Goal: Transaction & Acquisition: Purchase product/service

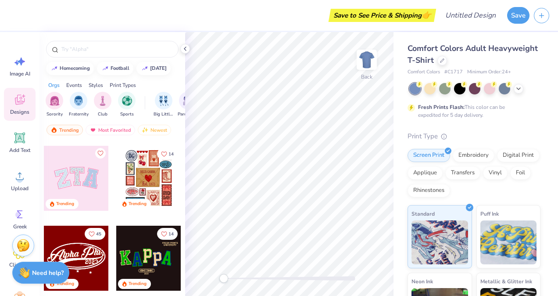
scroll to position [77, 0]
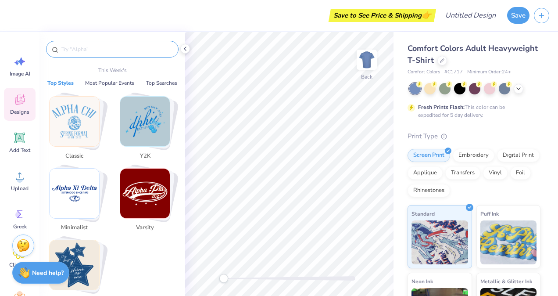
click at [118, 50] on input "text" at bounding box center [117, 49] width 112 height 9
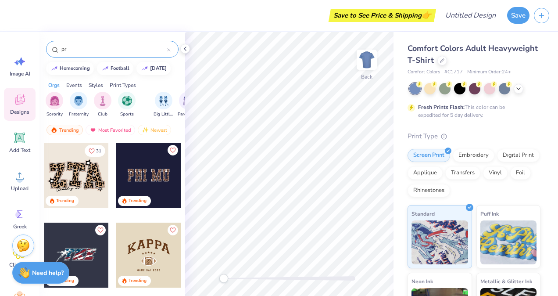
type input "p"
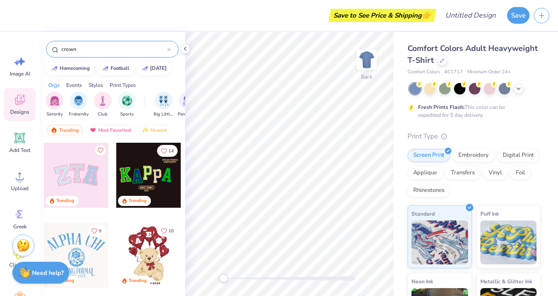
type input "crown"
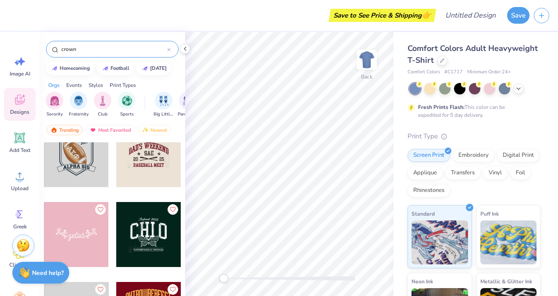
scroll to position [2020, 0]
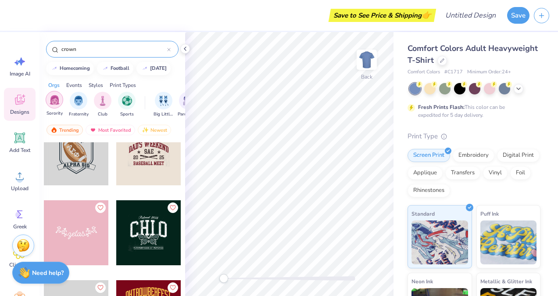
click at [55, 105] on div "filter for Sorority" at bounding box center [55, 100] width 18 height 18
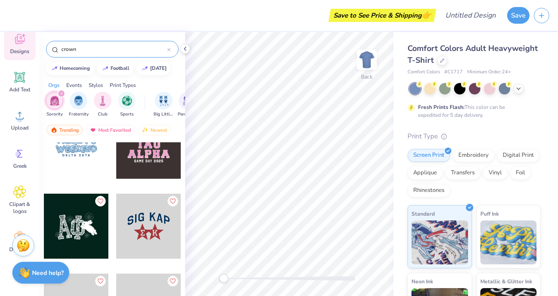
scroll to position [89, 0]
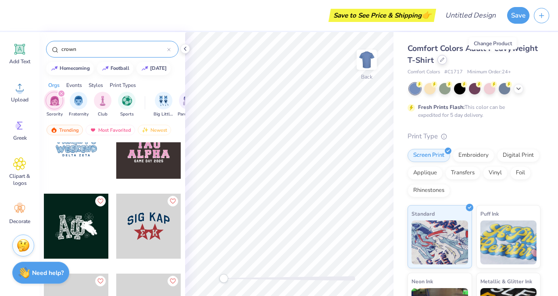
click at [447, 63] on div at bounding box center [443, 60] width 10 height 10
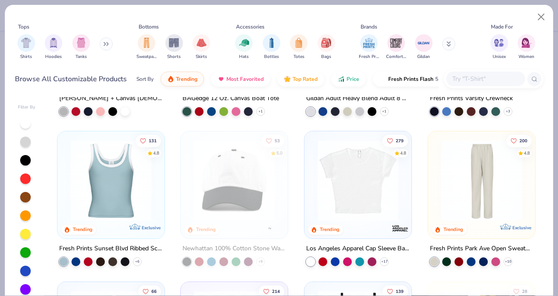
scroll to position [1030, 0]
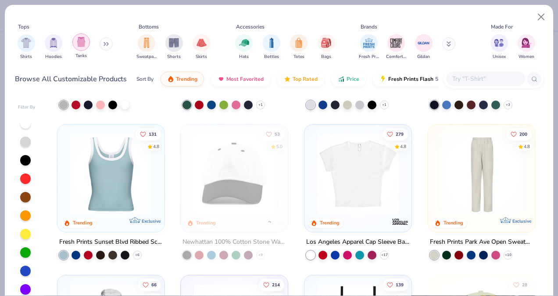
click at [84, 44] on img "filter for Tanks" at bounding box center [81, 42] width 10 height 10
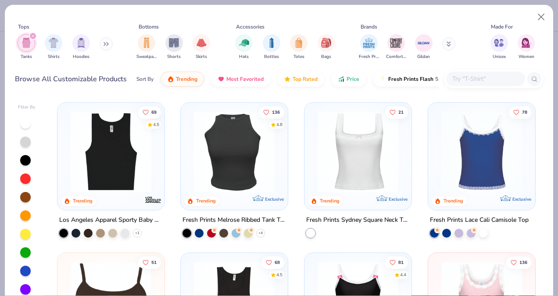
scroll to position [301, 0]
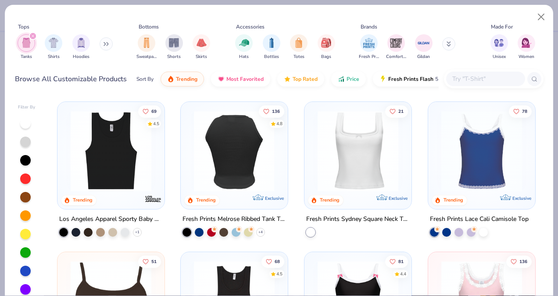
click at [227, 159] on div at bounding box center [235, 150] width 268 height 81
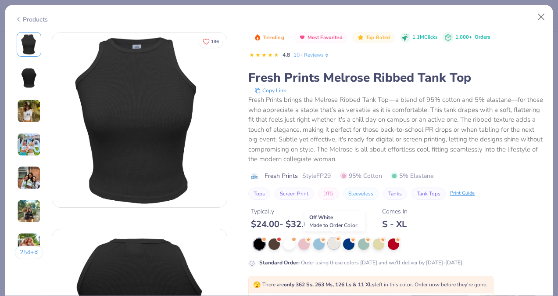
click at [335, 244] on div at bounding box center [333, 243] width 11 height 11
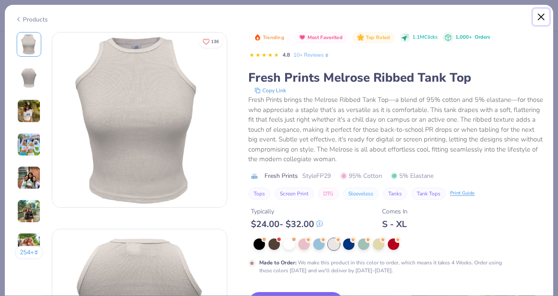
click at [541, 16] on button "Close" at bounding box center [541, 17] width 17 height 17
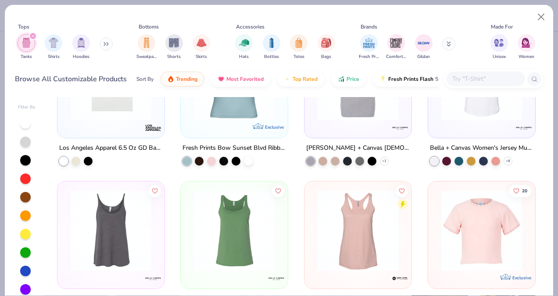
scroll to position [1426, 0]
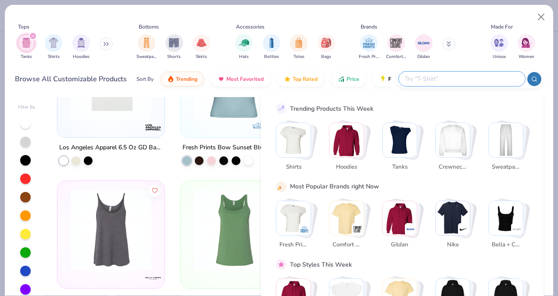
click at [481, 77] on input "text" at bounding box center [461, 79] width 115 height 10
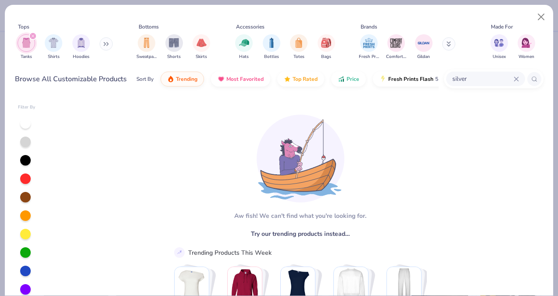
scroll to position [23, 0]
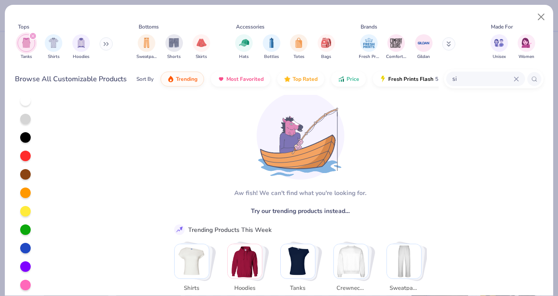
type input "s"
click at [27, 45] on img "filter for Tanks" at bounding box center [27, 43] width 10 height 10
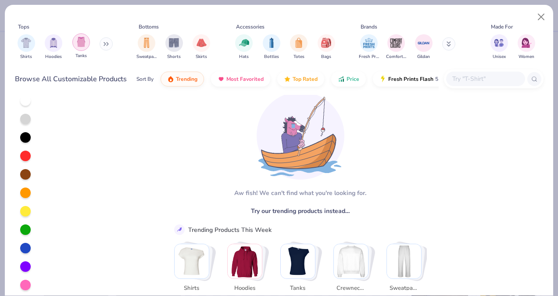
click at [90, 42] on div "Shirts Hoodies Tanks" at bounding box center [65, 47] width 101 height 32
click at [82, 43] on img "filter for Tanks" at bounding box center [81, 42] width 10 height 10
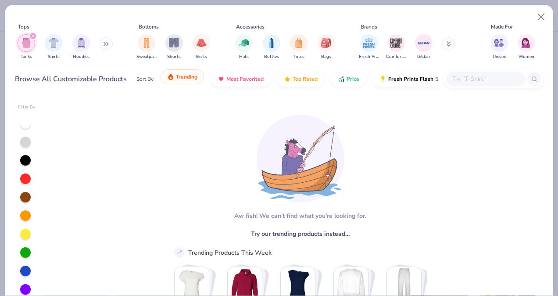
click at [173, 80] on button "Trending" at bounding box center [182, 76] width 43 height 15
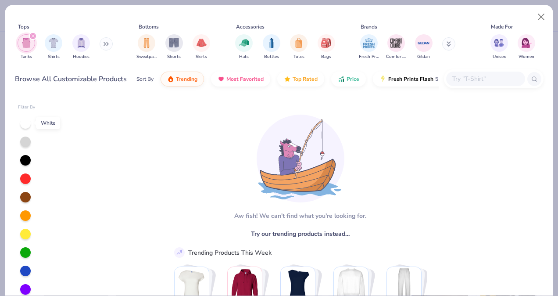
click at [27, 121] on div at bounding box center [25, 123] width 11 height 11
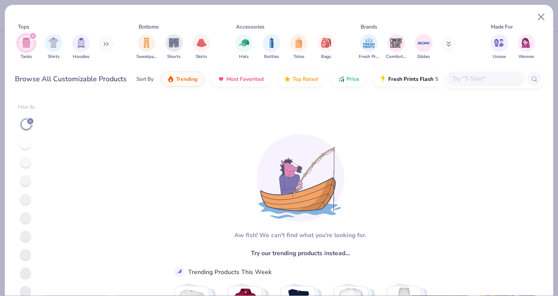
scroll to position [12, 0]
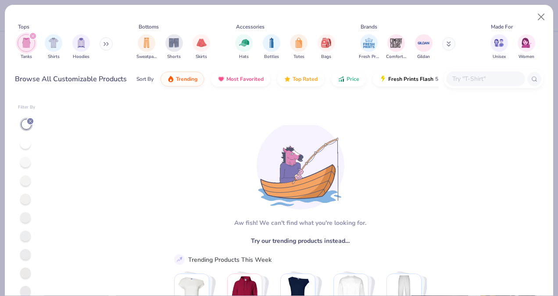
click at [200, 280] on img "Stack Card Button Shirts" at bounding box center [192, 291] width 34 height 34
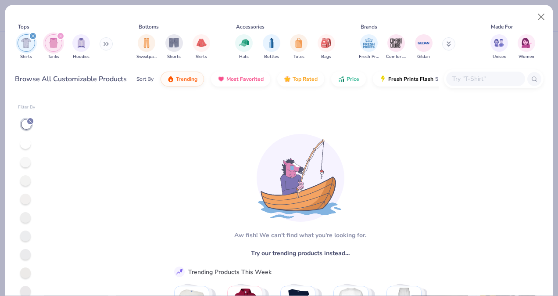
scroll to position [12, 0]
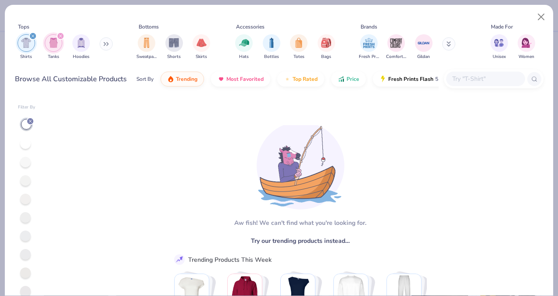
click at [202, 292] on img "Stack Card Button Shirts" at bounding box center [192, 291] width 34 height 34
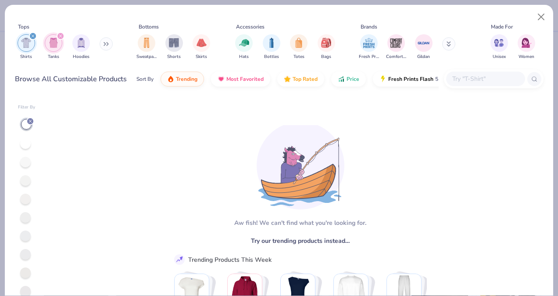
click at [202, 292] on img "Stack Card Button Shirts" at bounding box center [192, 291] width 34 height 34
click at [192, 283] on img "Stack Card Button Shirts" at bounding box center [192, 291] width 34 height 34
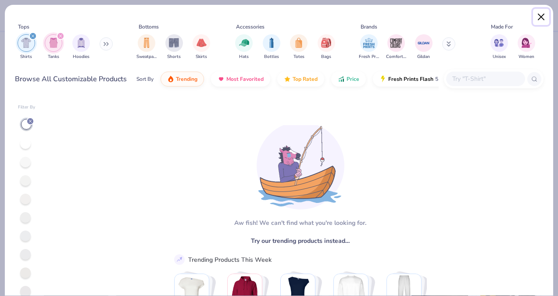
click at [540, 15] on button "Close" at bounding box center [541, 17] width 17 height 17
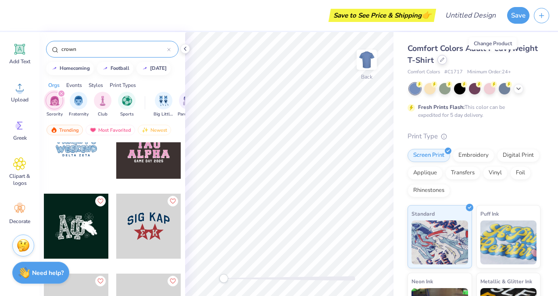
click at [447, 61] on div at bounding box center [443, 60] width 10 height 10
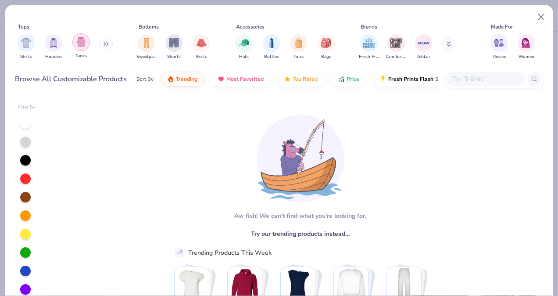
click at [76, 42] on img "filter for Tanks" at bounding box center [81, 42] width 10 height 10
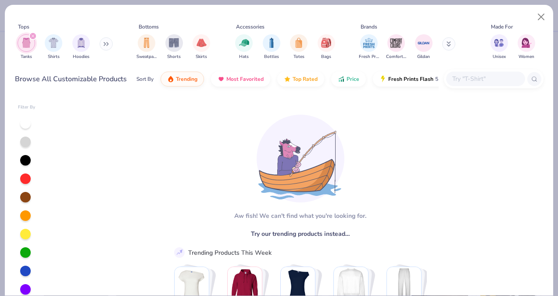
scroll to position [12, 0]
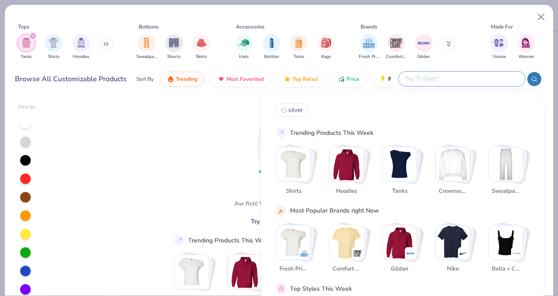
click at [489, 83] on input "text" at bounding box center [461, 79] width 115 height 10
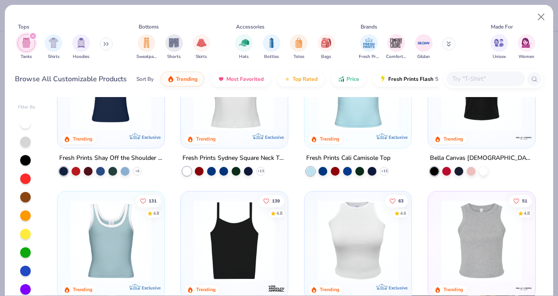
scroll to position [61, 0]
click at [119, 121] on img at bounding box center [111, 89] width 90 height 81
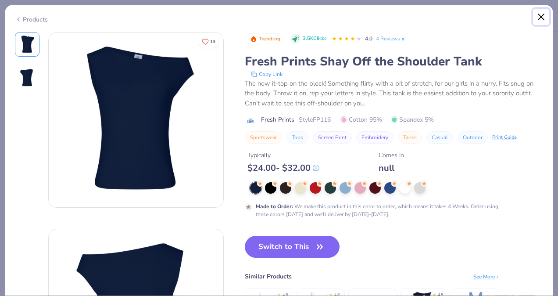
click at [542, 12] on button "Close" at bounding box center [541, 17] width 17 height 17
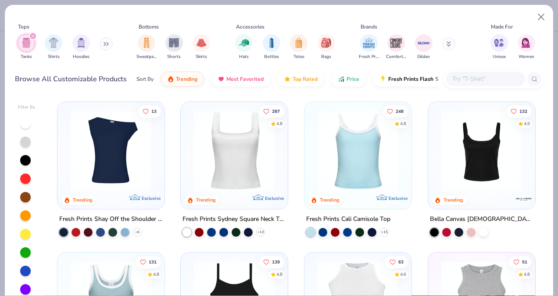
click at [69, 153] on img at bounding box center [111, 151] width 90 height 81
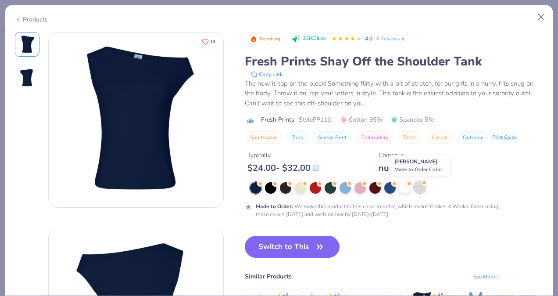
click at [421, 187] on div at bounding box center [419, 186] width 11 height 11
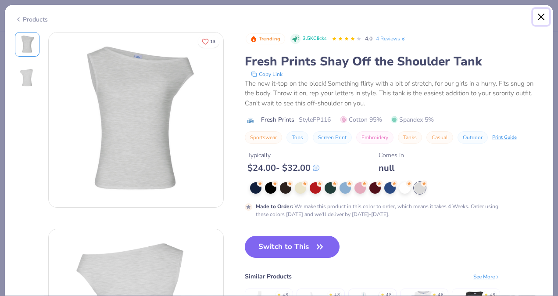
click at [540, 19] on button "Close" at bounding box center [541, 17] width 17 height 17
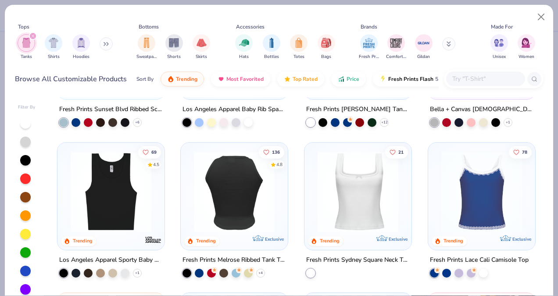
scroll to position [264, 0]
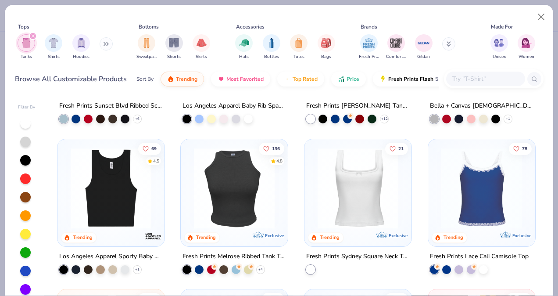
click at [254, 265] on div "+ 4" at bounding box center [224, 269] width 83 height 9
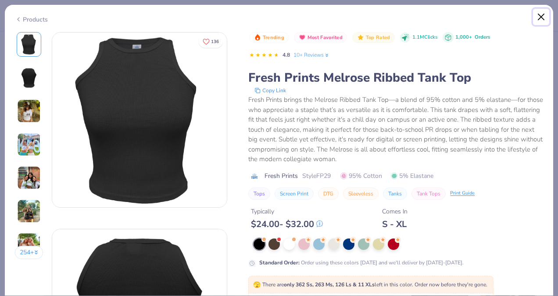
click at [537, 18] on button "Close" at bounding box center [541, 17] width 17 height 17
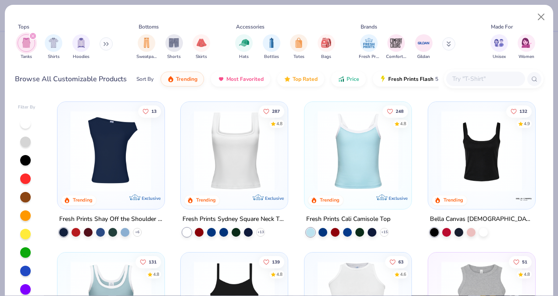
click at [140, 154] on img at bounding box center [111, 151] width 90 height 81
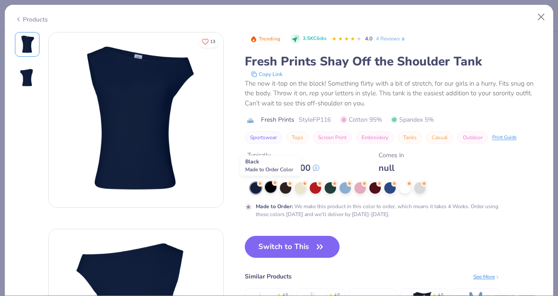
click at [274, 189] on div at bounding box center [270, 186] width 11 height 11
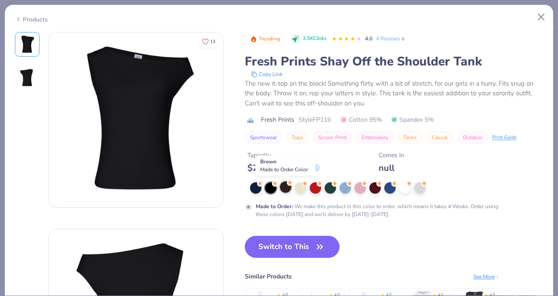
click at [286, 189] on div at bounding box center [285, 186] width 11 height 11
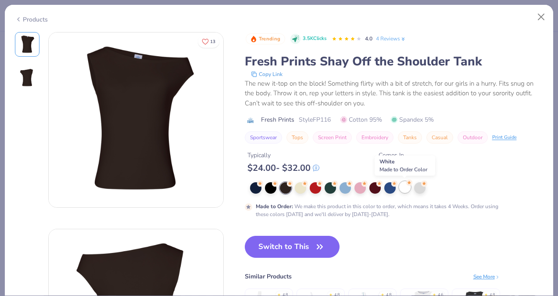
click at [402, 186] on div at bounding box center [405, 186] width 11 height 11
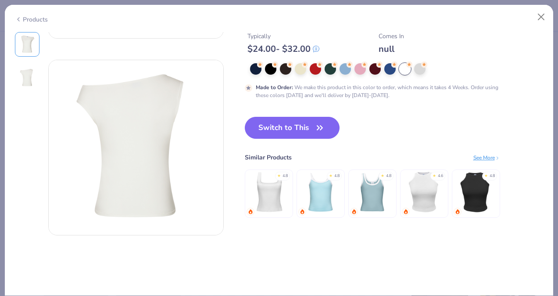
scroll to position [173, 0]
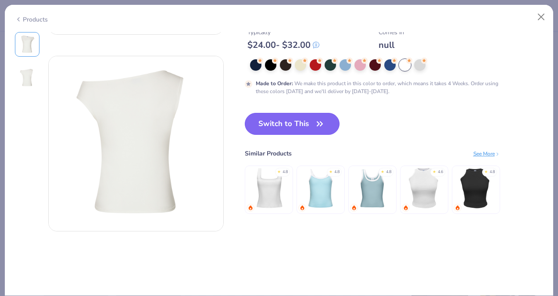
click at [304, 122] on button "Switch to This" at bounding box center [292, 124] width 95 height 22
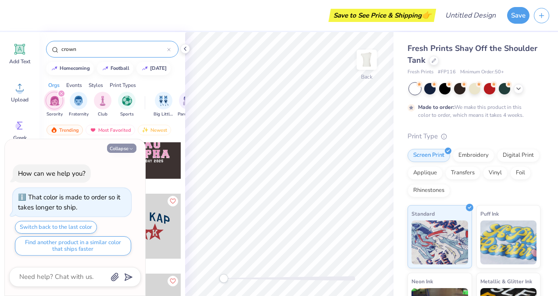
click at [129, 150] on icon "button" at bounding box center [131, 148] width 5 height 5
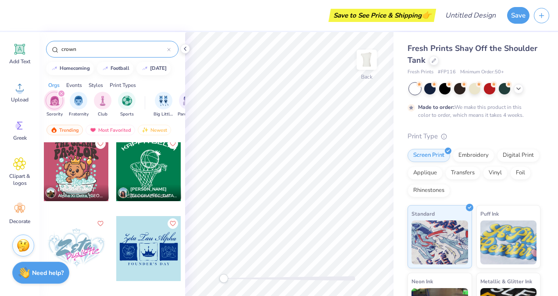
scroll to position [246, 0]
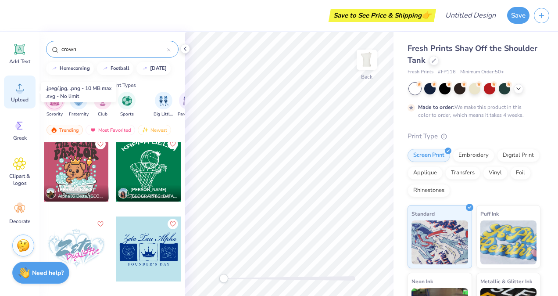
click at [23, 97] on span "Upload" at bounding box center [20, 99] width 18 height 7
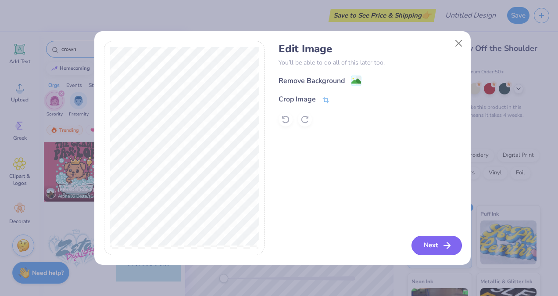
click at [431, 244] on button "Next" at bounding box center [437, 245] width 50 height 19
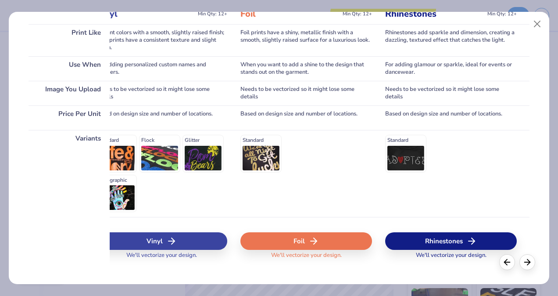
scroll to position [130, 0]
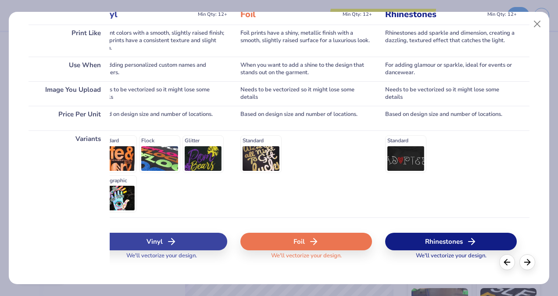
click at [466, 252] on span "We'll vectorize your design." at bounding box center [452, 258] width 78 height 13
drag, startPoint x: 466, startPoint y: 252, endPoint x: 467, endPoint y: 246, distance: 6.2
click at [467, 246] on div "Rhinestones We'll vectorize your design." at bounding box center [451, 249] width 132 height 32
click at [467, 246] on icon at bounding box center [472, 241] width 11 height 11
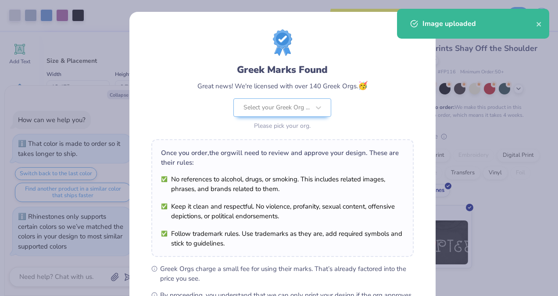
drag, startPoint x: 306, startPoint y: 179, endPoint x: 307, endPoint y: 173, distance: 6.2
click at [307, 173] on div "Once you order, the org will need to review and approve your design. These are …" at bounding box center [282, 198] width 263 height 118
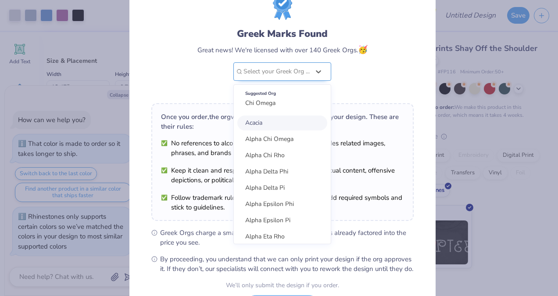
scroll to position [0, 0]
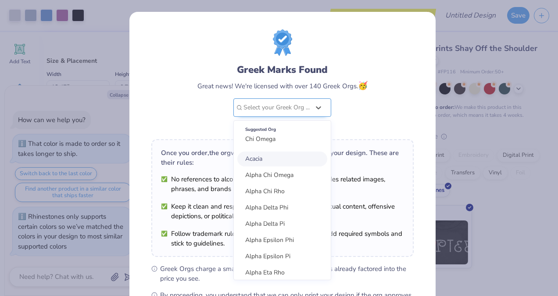
click at [303, 72] on div "Greek Marks Found Great news! We're licensed with over 140 Greek Orgs. 🥳 option…" at bounding box center [283, 97] width 170 height 69
click at [279, 134] on div "Suggested Org Chi Omega" at bounding box center [283, 134] width 90 height 25
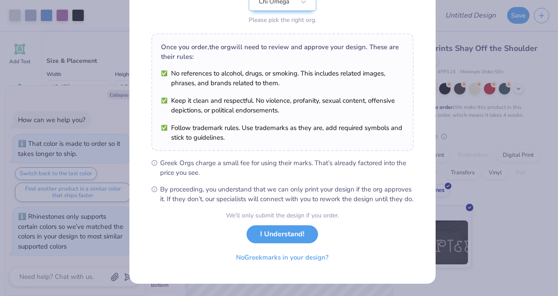
scroll to position [114, 0]
click at [270, 234] on button "I Understand!" at bounding box center [283, 232] width 72 height 18
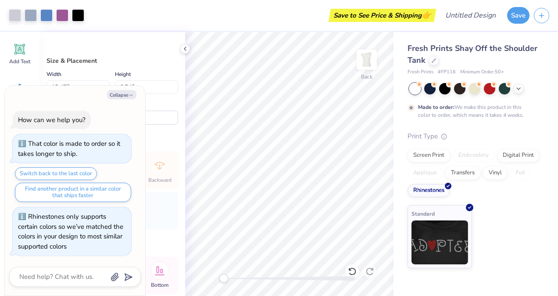
type textarea "x"
type input "10.34"
type input "5.18"
type input "1.95"
type textarea "x"
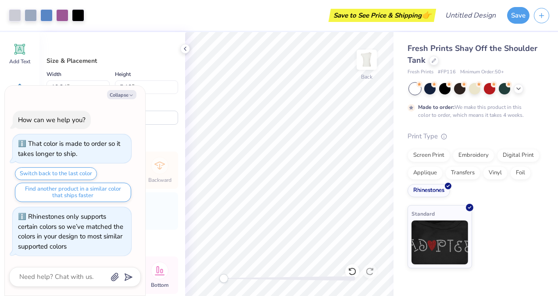
type input "9.24"
type input "4.62"
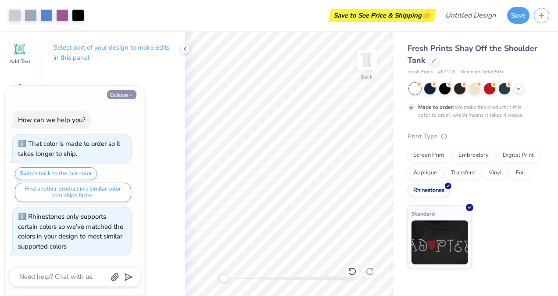
click at [128, 95] on button "Collapse" at bounding box center [121, 94] width 29 height 9
type textarea "x"
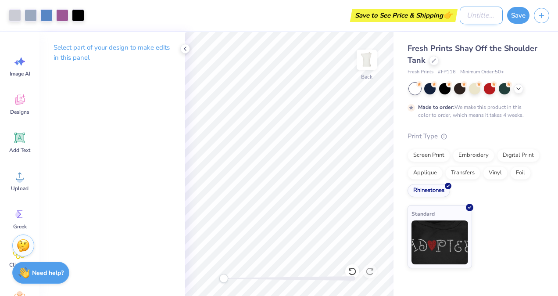
click at [475, 17] on input "Design Title" at bounding box center [481, 16] width 43 height 18
type input "Bid Day"
click at [517, 13] on button "Save" at bounding box center [519, 14] width 22 height 17
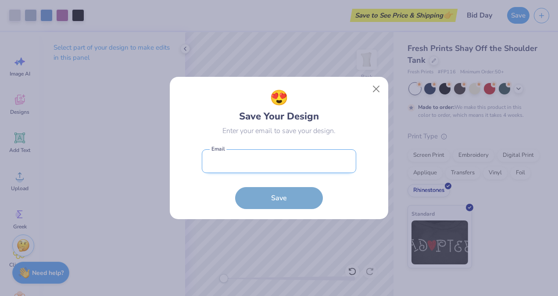
click at [292, 155] on input "email" at bounding box center [279, 161] width 155 height 24
type input "[EMAIL_ADDRESS][DOMAIN_NAME]"
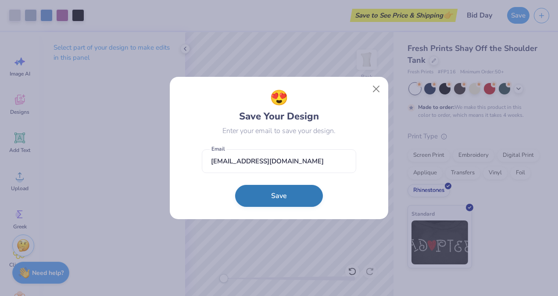
click at [265, 198] on button "Save" at bounding box center [279, 196] width 88 height 22
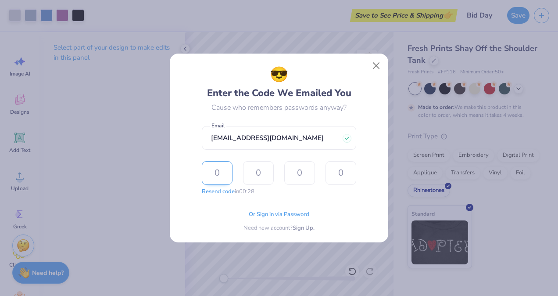
click at [225, 178] on input "text" at bounding box center [217, 173] width 31 height 24
type input "7"
type input "8"
type input "4"
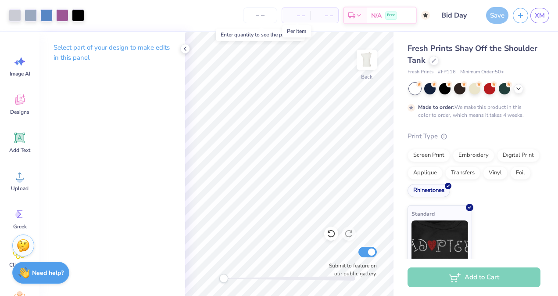
click at [300, 18] on span "– –" at bounding box center [297, 15] width 18 height 9
click at [303, 13] on span "– –" at bounding box center [297, 15] width 18 height 9
drag, startPoint x: 297, startPoint y: 14, endPoint x: 263, endPoint y: 14, distance: 33.8
click at [263, 14] on div "– – Per Item – – Total Est. Delivery N/A Free" at bounding box center [260, 15] width 342 height 31
click at [263, 14] on input "number" at bounding box center [260, 15] width 34 height 16
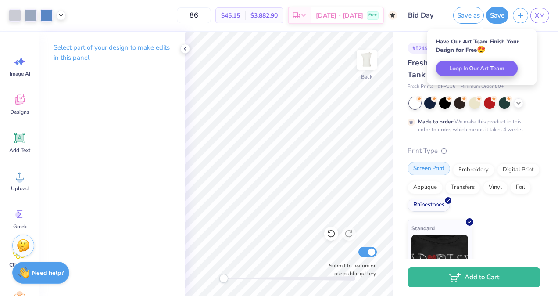
type input "86"
click at [423, 170] on div "Screen Print" at bounding box center [429, 168] width 43 height 13
type textarea "x"
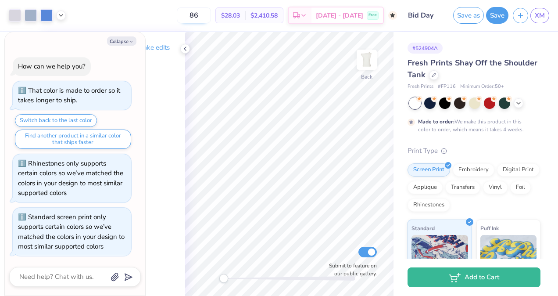
click at [211, 15] on input "86" at bounding box center [194, 15] width 34 height 16
type input "8"
type textarea "x"
type input "86"
type textarea "x"
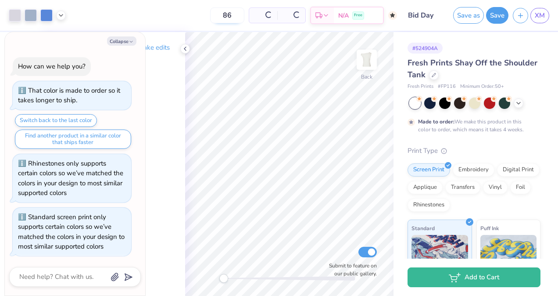
type input "8"
type textarea "x"
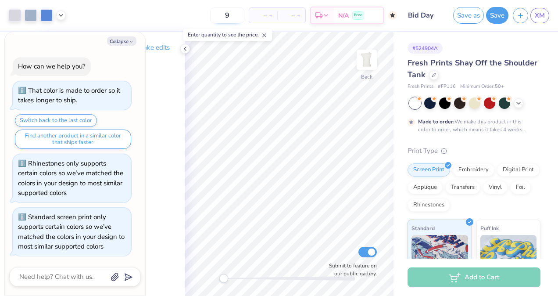
type input "90"
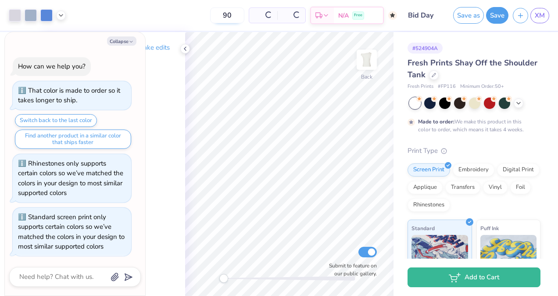
type textarea "x"
type input "90"
click at [360, 17] on span "[DATE] - [DATE]" at bounding box center [339, 16] width 47 height 9
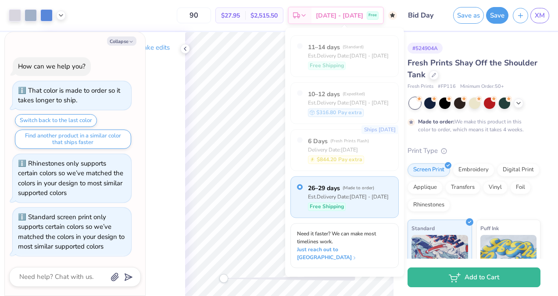
click at [509, 148] on div "Print Type" at bounding box center [474, 151] width 133 height 10
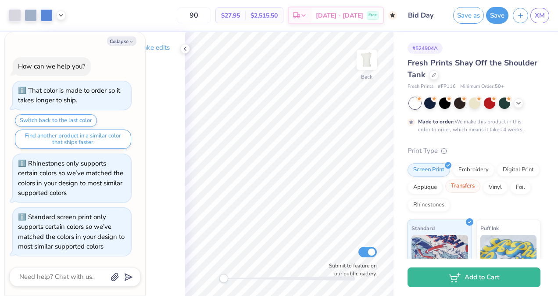
click at [481, 187] on div "Transfers" at bounding box center [463, 186] width 35 height 13
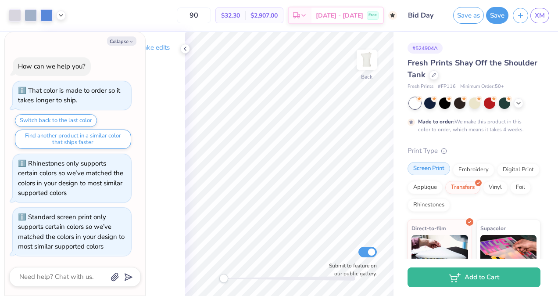
click at [428, 167] on div "Screen Print" at bounding box center [429, 168] width 43 height 13
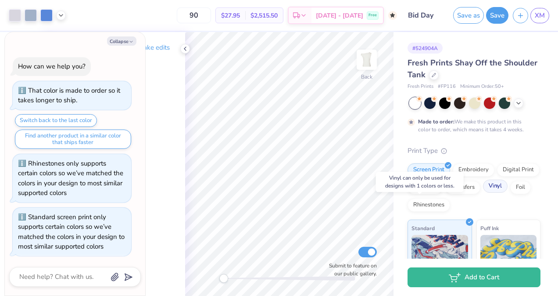
click at [483, 193] on div "Vinyl" at bounding box center [495, 186] width 25 height 13
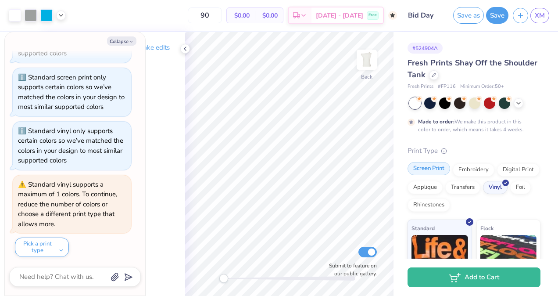
click at [432, 172] on div "Screen Print" at bounding box center [429, 168] width 43 height 13
type textarea "x"
